Goal: Information Seeking & Learning: Learn about a topic

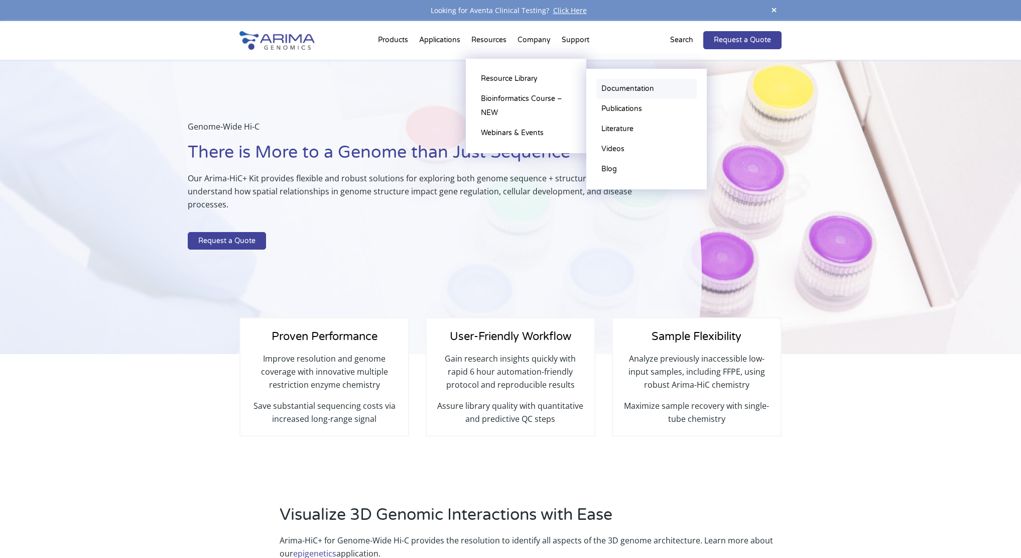
click at [610, 85] on link "Documentation" at bounding box center [647, 89] width 100 height 20
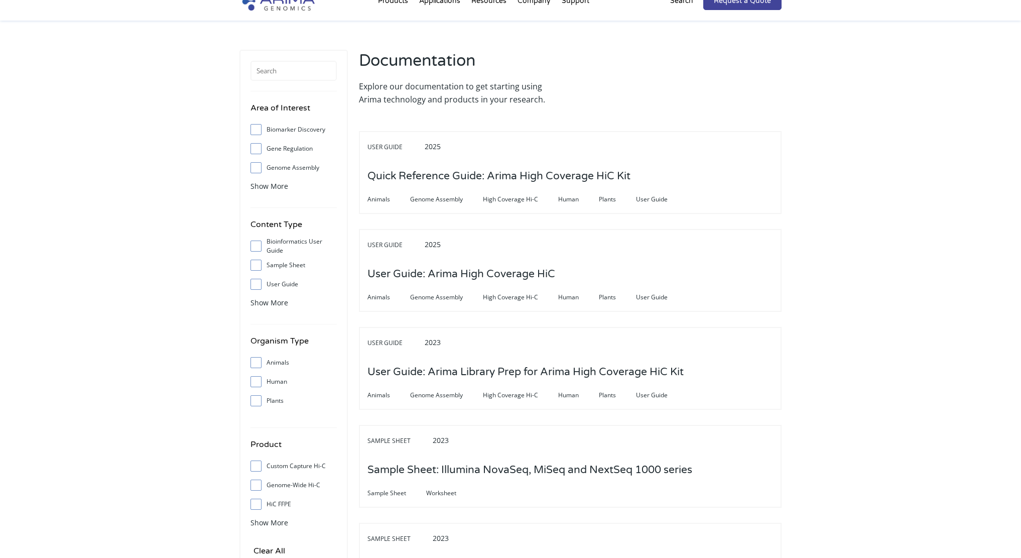
scroll to position [23, 0]
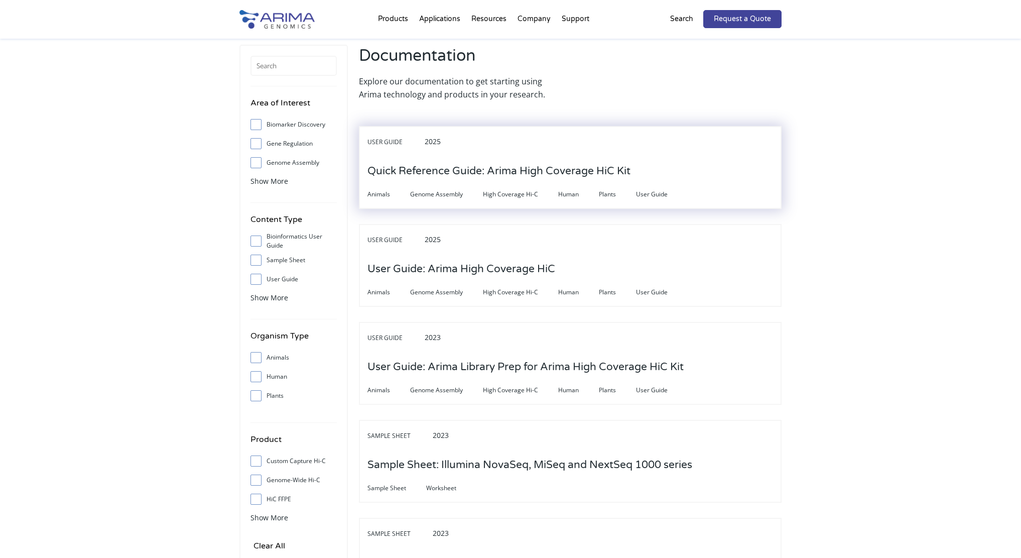
click at [467, 176] on h3 "Quick Reference Guide: Arima High Coverage HiC Kit" at bounding box center [499, 171] width 263 height 31
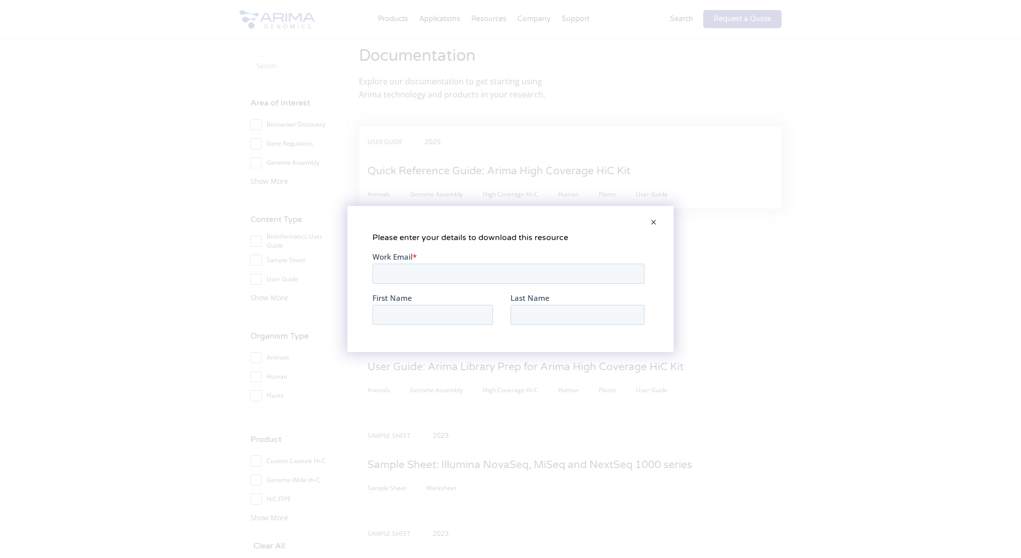
scroll to position [0, 0]
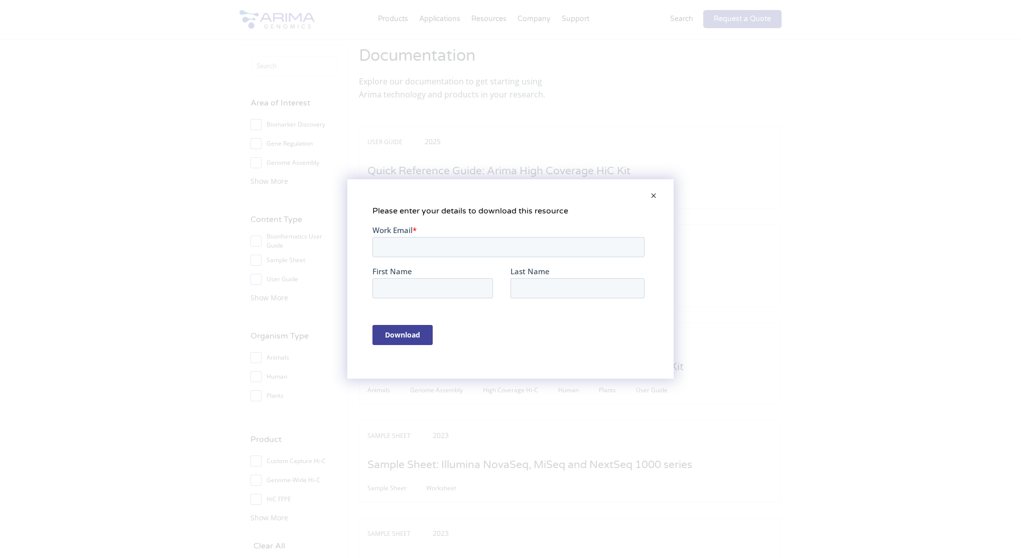
click at [654, 197] on span at bounding box center [654, 196] width 20 height 24
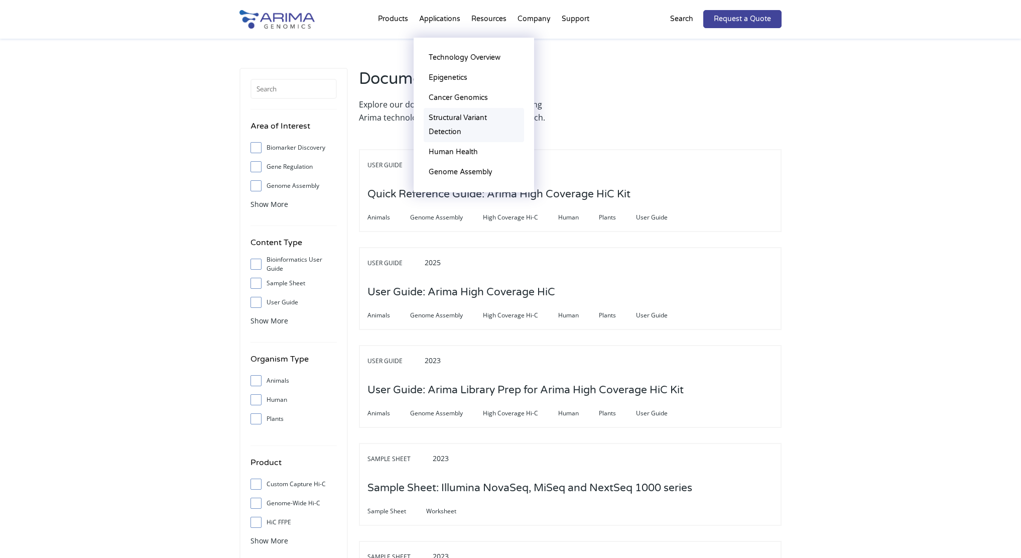
click at [442, 117] on link "Structural Variant Detection" at bounding box center [474, 125] width 100 height 34
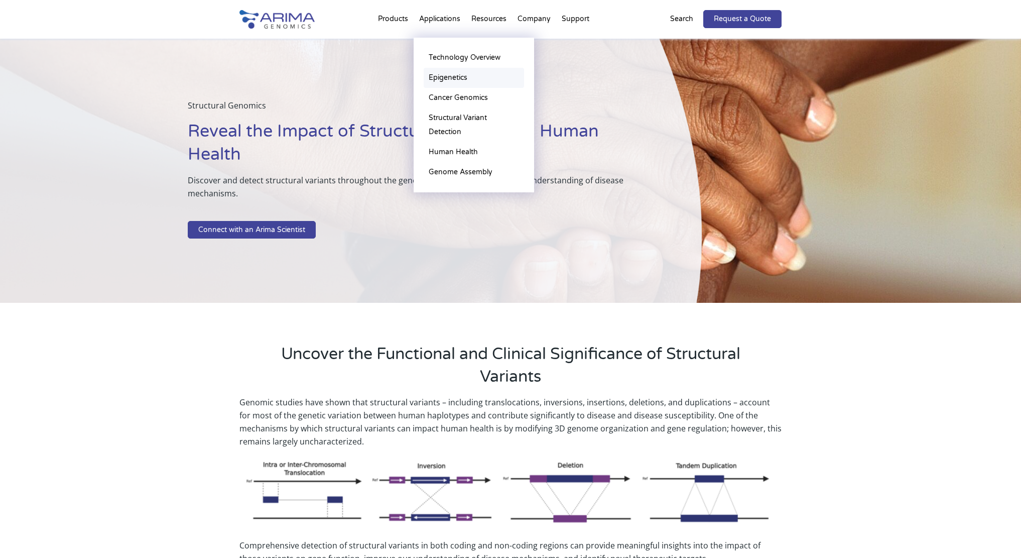
click at [454, 78] on link "Epigenetics" at bounding box center [474, 78] width 100 height 20
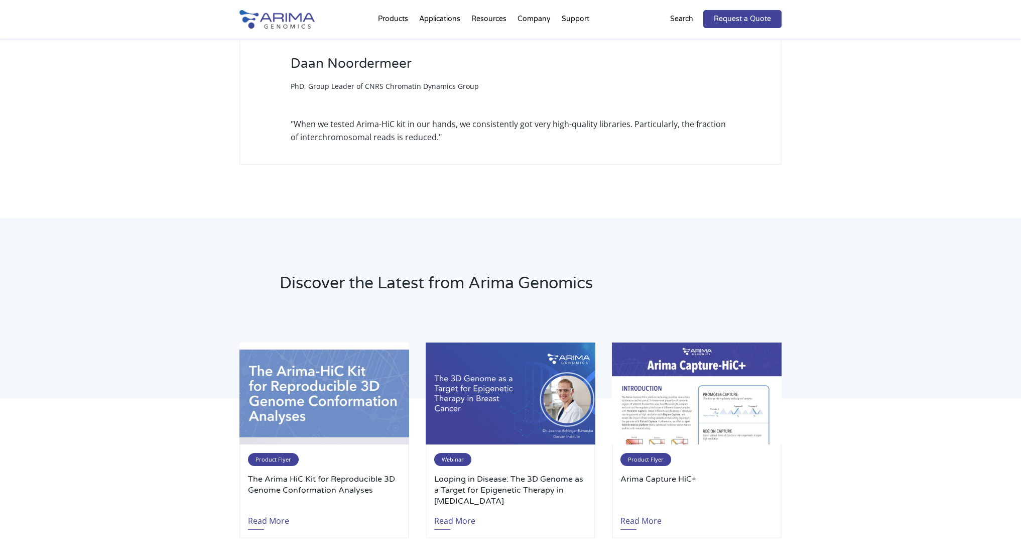
scroll to position [1265, 0]
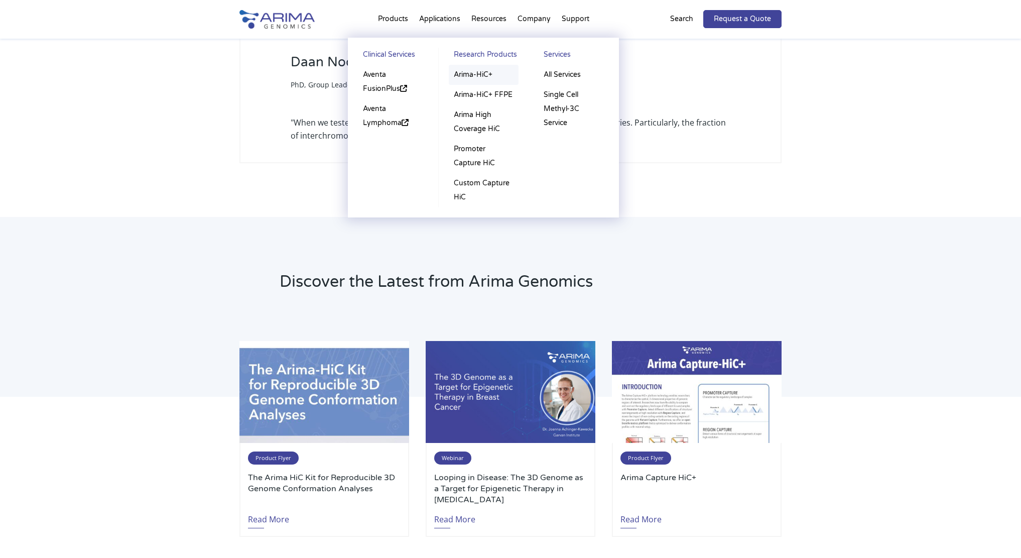
click at [460, 73] on link "Arima-HiC+" at bounding box center [484, 75] width 70 height 20
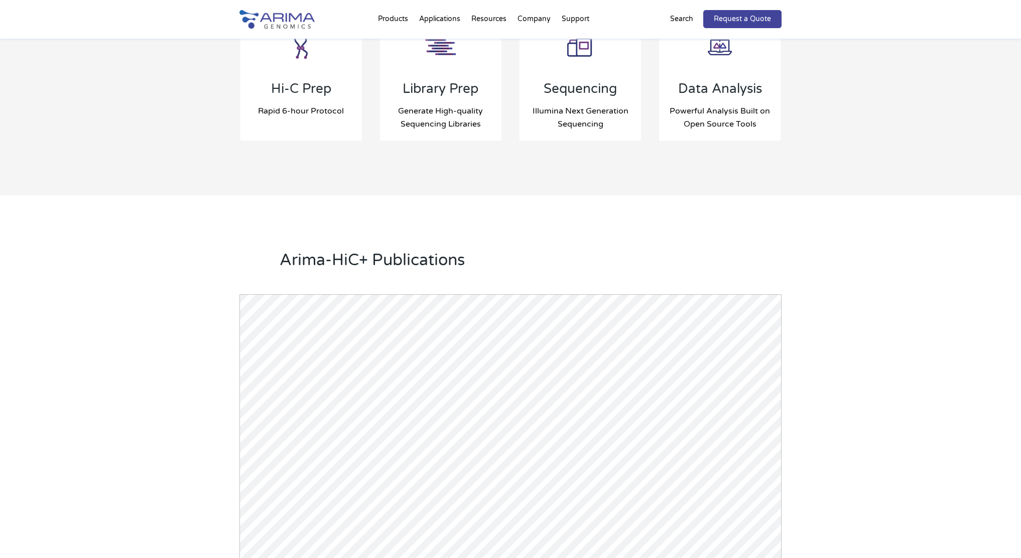
scroll to position [1084, 0]
